Goal: Task Accomplishment & Management: Complete application form

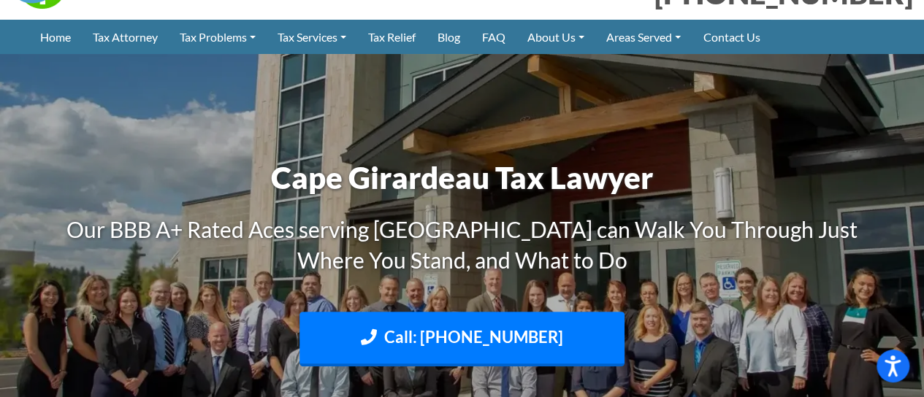
scroll to position [58, 0]
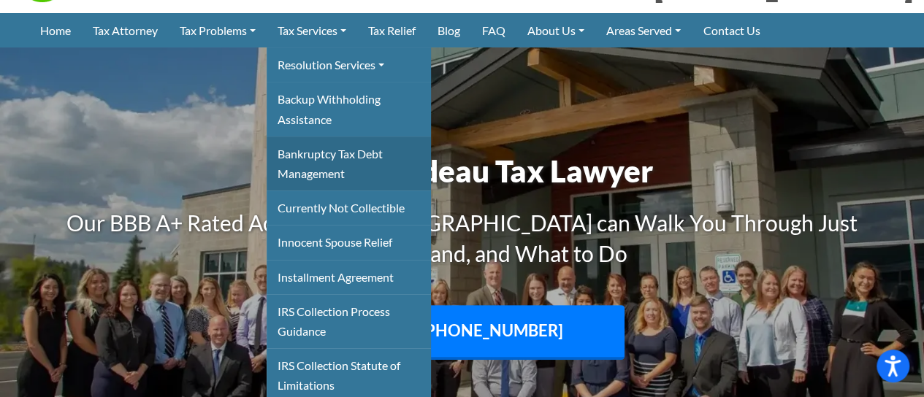
click at [300, 154] on link "Bankruptcy Tax Debt Management" at bounding box center [349, 164] width 164 height 54
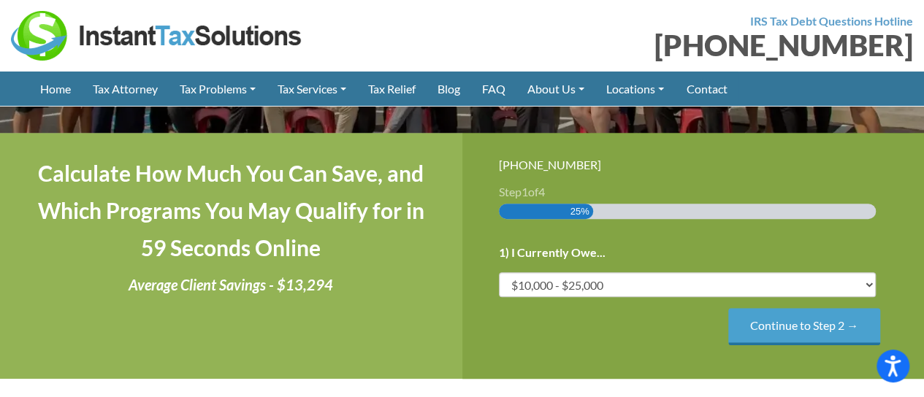
scroll to position [234, 0]
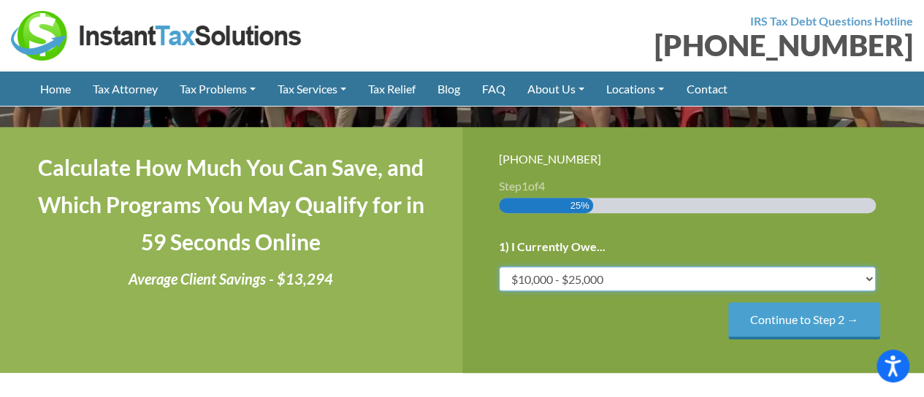
click at [868, 278] on select "Less than $10,000 $10,000 - $25,000 $25,000 - $50,000 $50,000 - $75,000 $75,000+" at bounding box center [688, 279] width 378 height 25
select select "under-10"
click at [499, 267] on select "Less than $10,000 $10,000 - $25,000 $25,000 - $50,000 $50,000 - $75,000 $75,000+" at bounding box center [688, 279] width 378 height 25
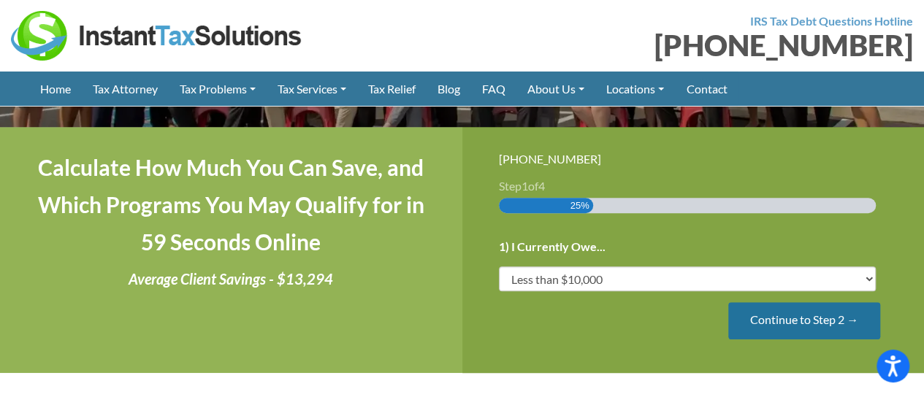
click at [780, 326] on input "Continue to Step 2 →" at bounding box center [804, 320] width 152 height 37
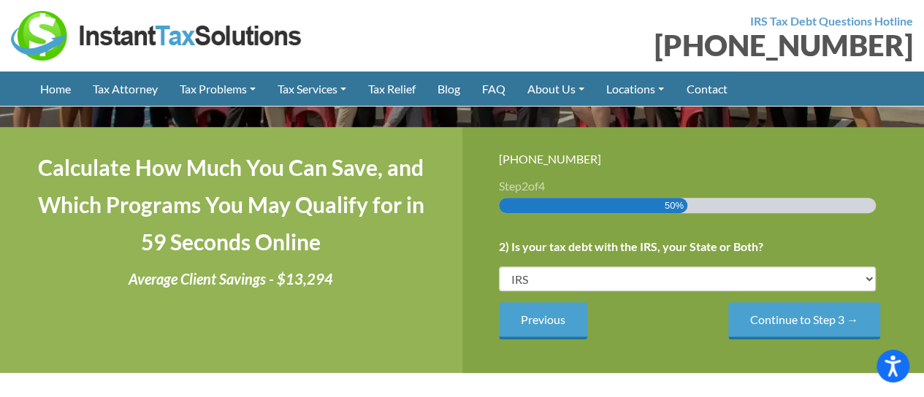
scroll to position [0, 0]
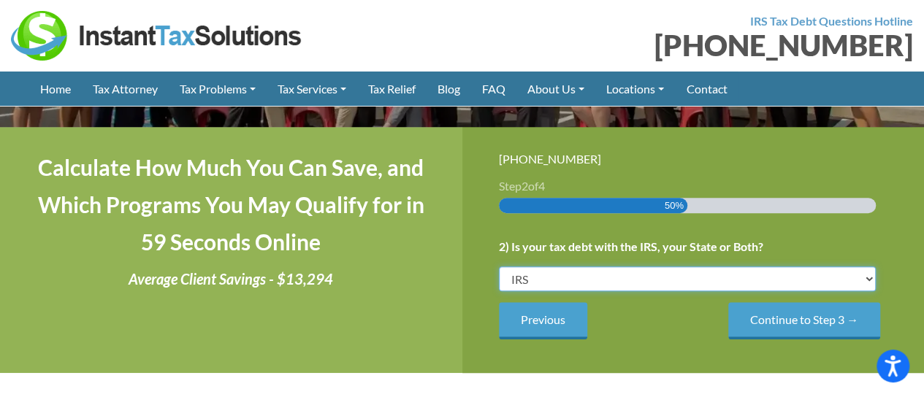
click at [870, 278] on select "IRS State Both IRS and State" at bounding box center [688, 279] width 378 height 25
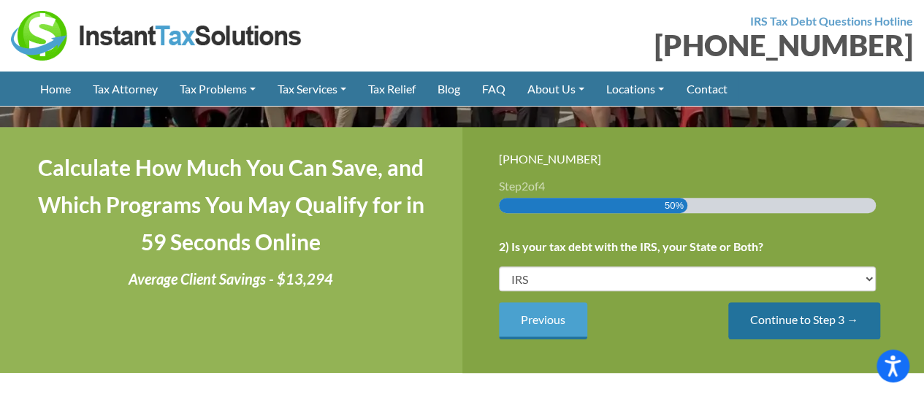
click at [819, 326] on input "Continue to Step 3 →" at bounding box center [804, 320] width 152 height 37
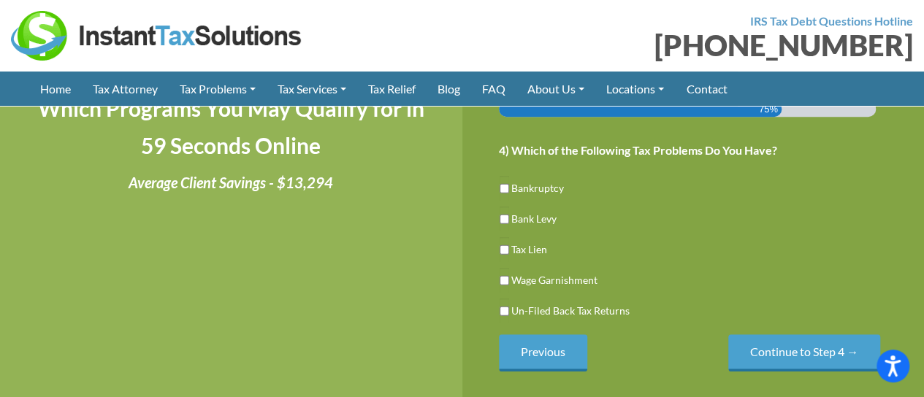
scroll to position [331, 0]
click at [504, 186] on input "Bankruptcy" at bounding box center [503, 187] width 9 height 25
checkbox input "true"
click at [504, 310] on input "Un-Filed Back Tax Returns" at bounding box center [503, 310] width 9 height 25
checkbox input "true"
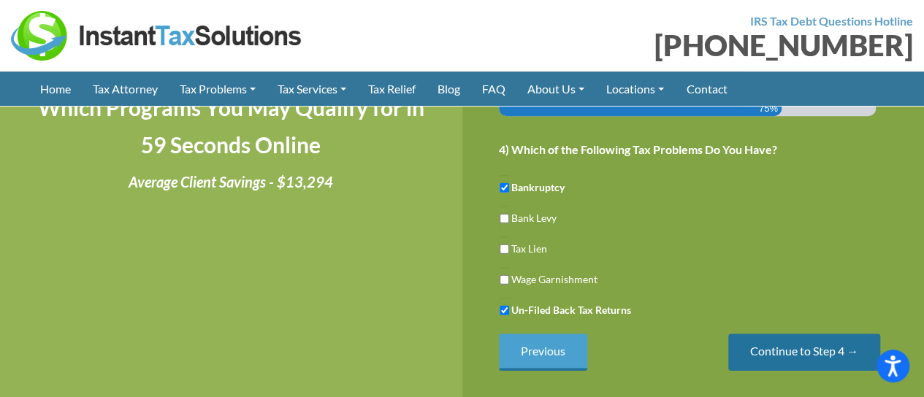
click at [784, 355] on input "Continue to Step 4 →" at bounding box center [804, 352] width 152 height 37
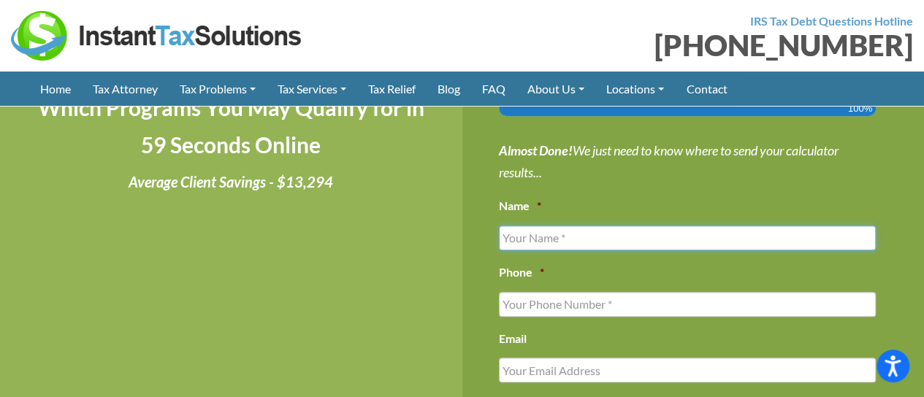
click at [631, 226] on input "Name *" at bounding box center [688, 238] width 378 height 25
type input "Kimberly Yturri"
type input "8323961101"
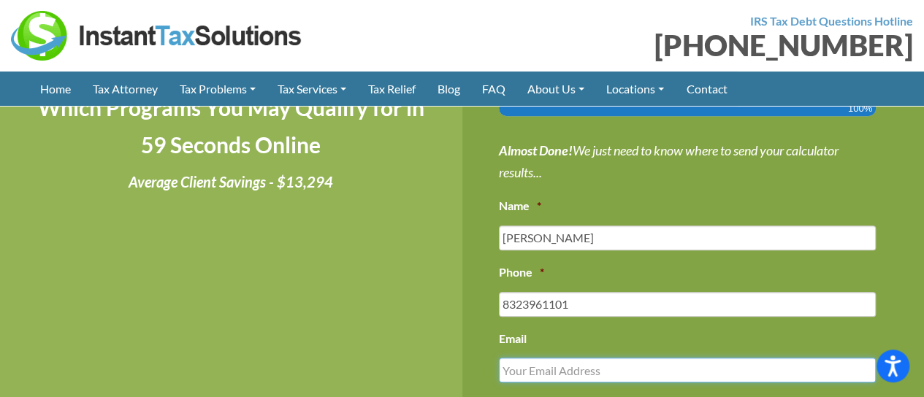
type input "kim.yturri@gmail.com"
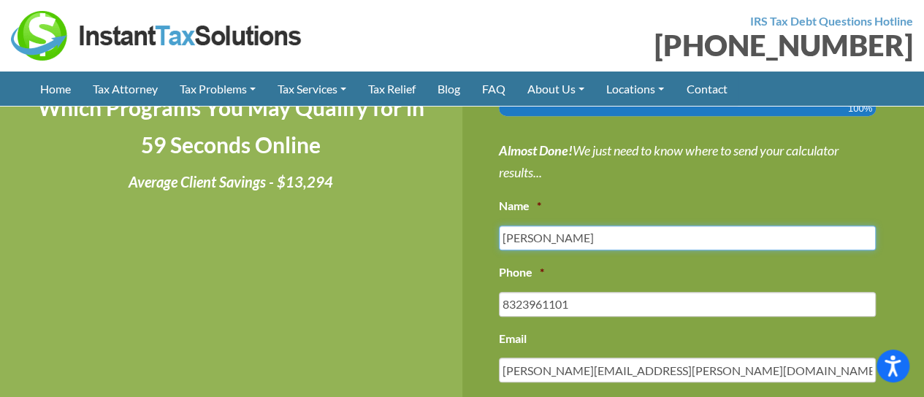
type input "(832) 396-1101"
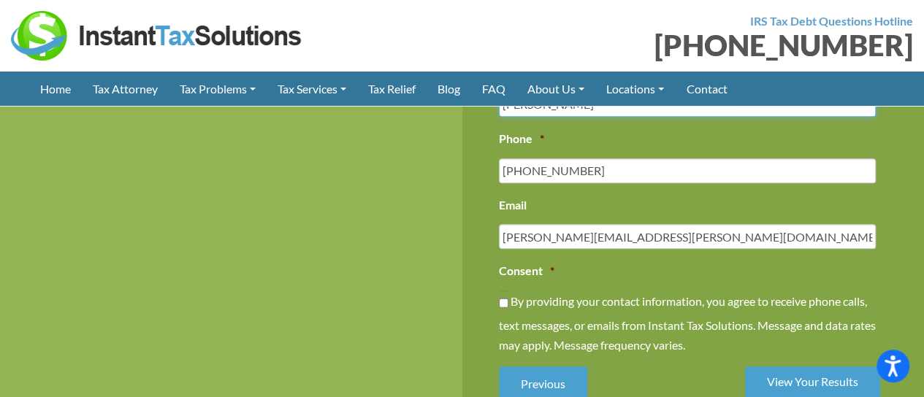
scroll to position [477, 0]
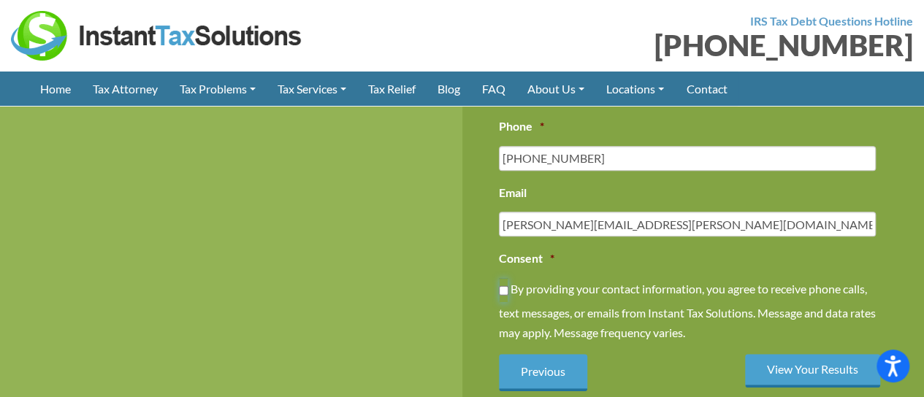
click at [505, 286] on input "By providing your contact information, you agree to receive phone calls, text m…" at bounding box center [503, 290] width 9 height 25
checkbox input "true"
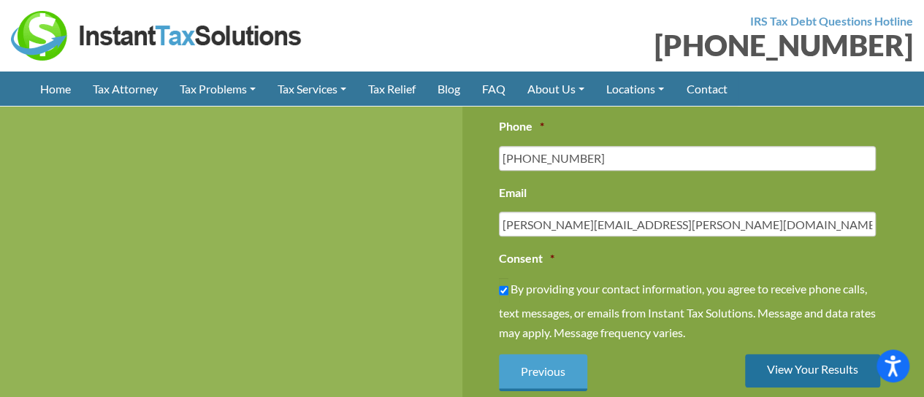
click at [814, 375] on input "View Your Results" at bounding box center [812, 371] width 135 height 34
click at [793, 368] on input "View Your Results" at bounding box center [812, 371] width 135 height 34
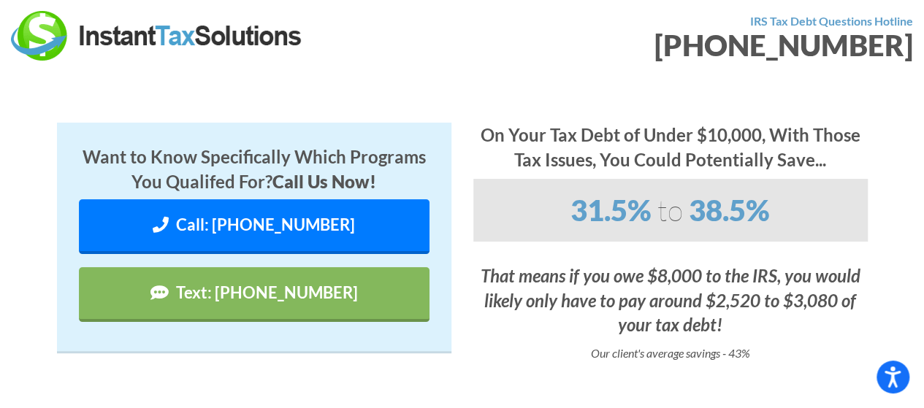
click at [887, 328] on section "Want to Know Specifically Which Programs You Qualifed For? Call Us Now! Call: (…" at bounding box center [462, 249] width 924 height 354
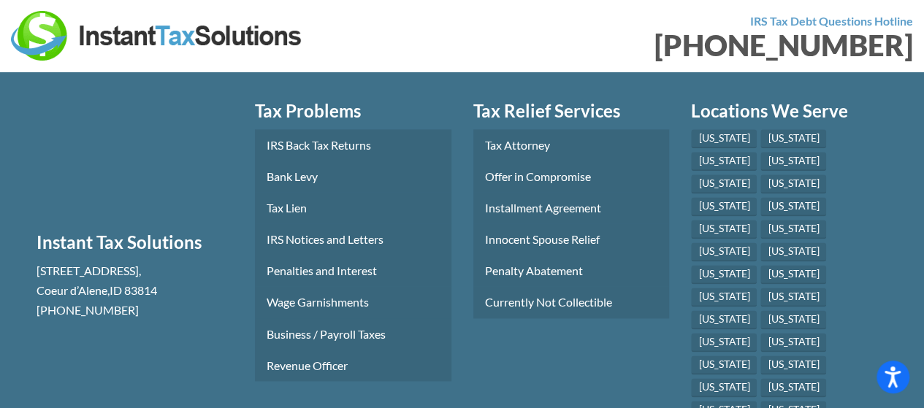
scroll to position [847, 0]
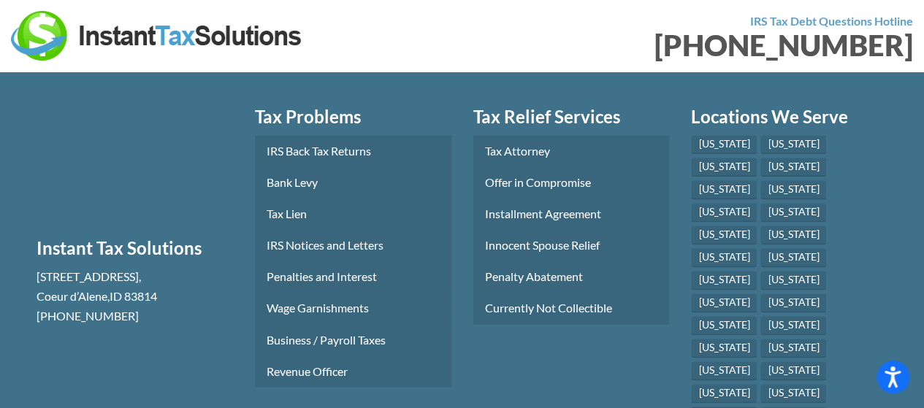
click at [720, 407] on link "[US_STATE]" at bounding box center [724, 416] width 66 height 19
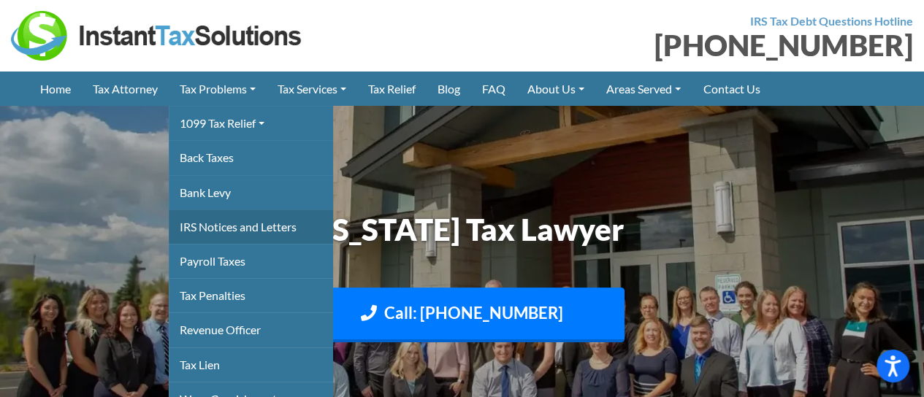
click at [204, 228] on link "IRS Notices and Letters" at bounding box center [251, 227] width 164 height 34
